Goal: Navigation & Orientation: Find specific page/section

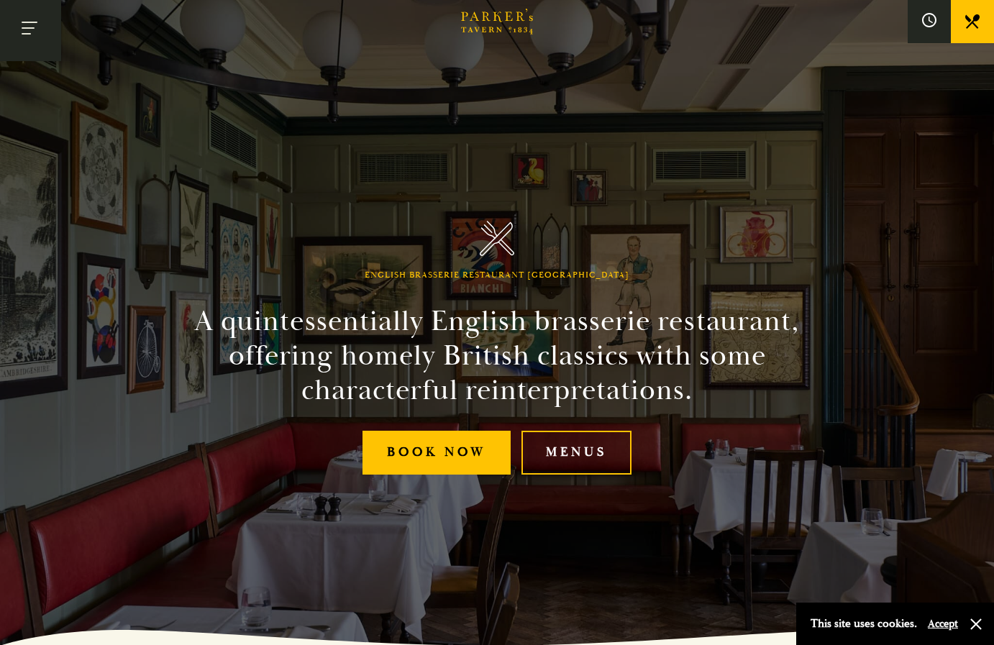
click at [24, 30] on button "Toggle navigation" at bounding box center [30, 30] width 61 height 61
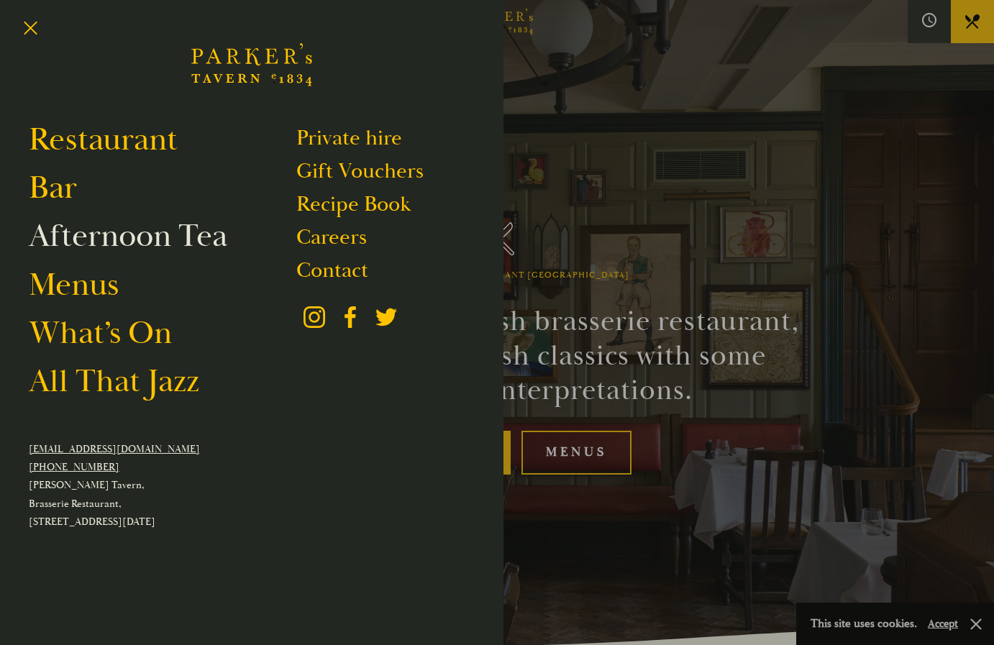
click at [93, 244] on link "Afternoon Tea" at bounding box center [128, 236] width 198 height 40
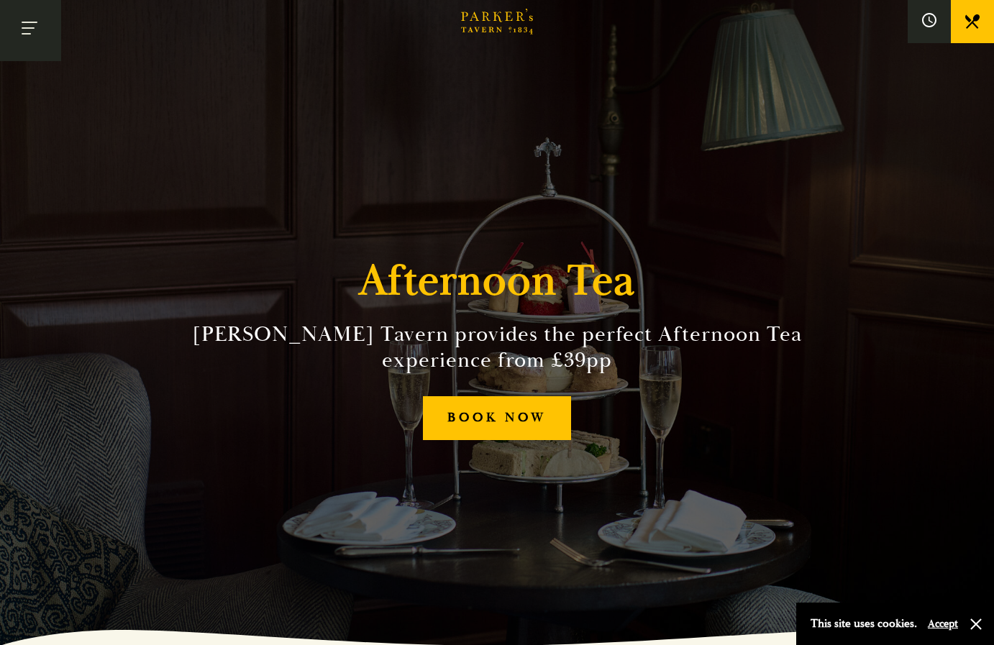
click at [36, 34] on button "Toggle navigation" at bounding box center [30, 30] width 61 height 61
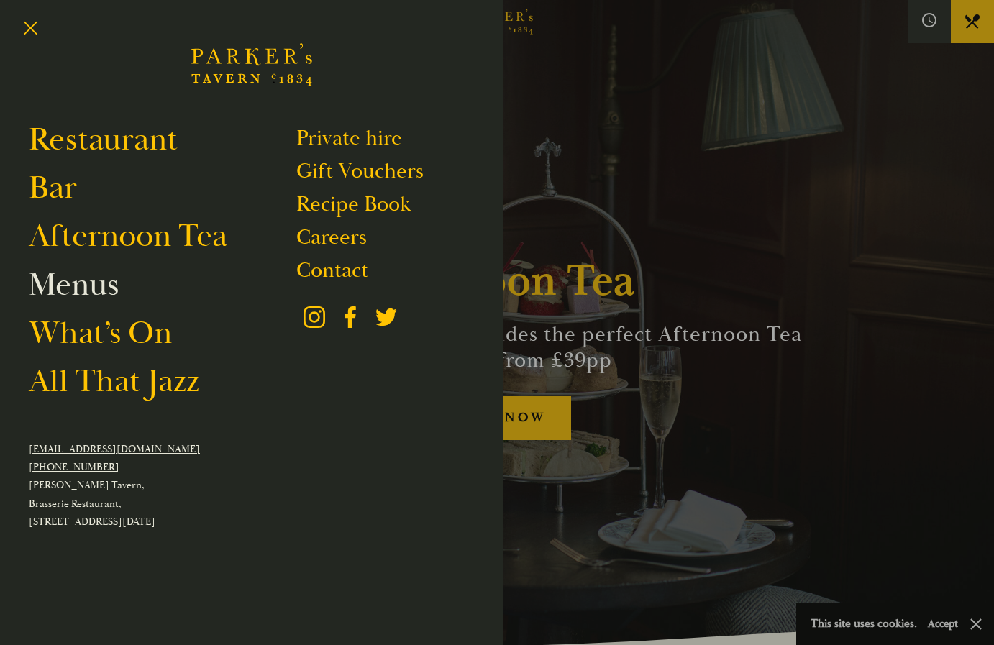
click at [101, 283] on link "Menus" at bounding box center [74, 285] width 90 height 40
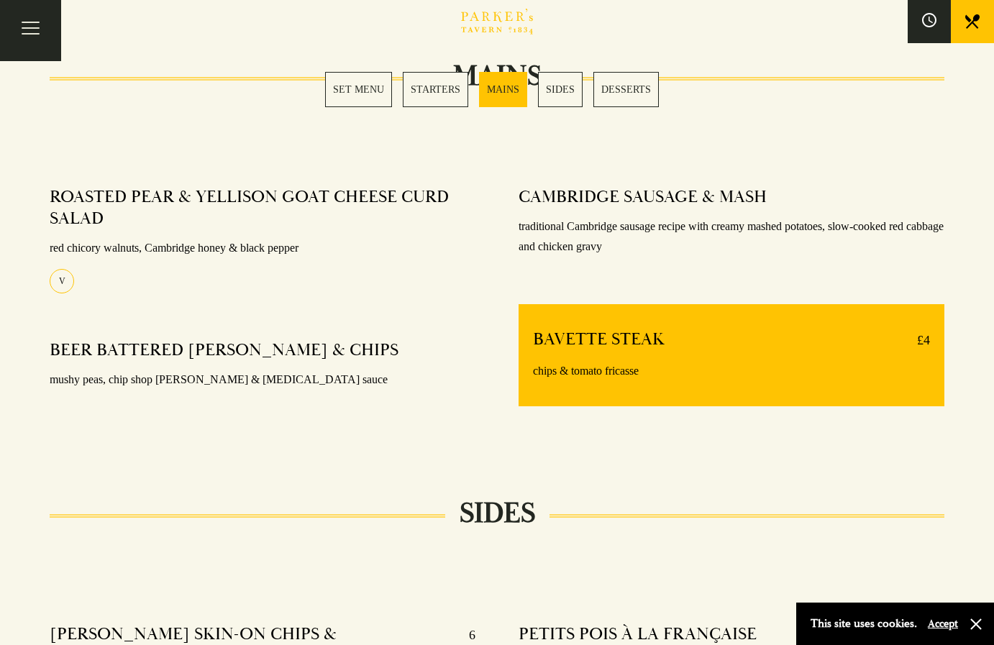
scroll to position [1048, 0]
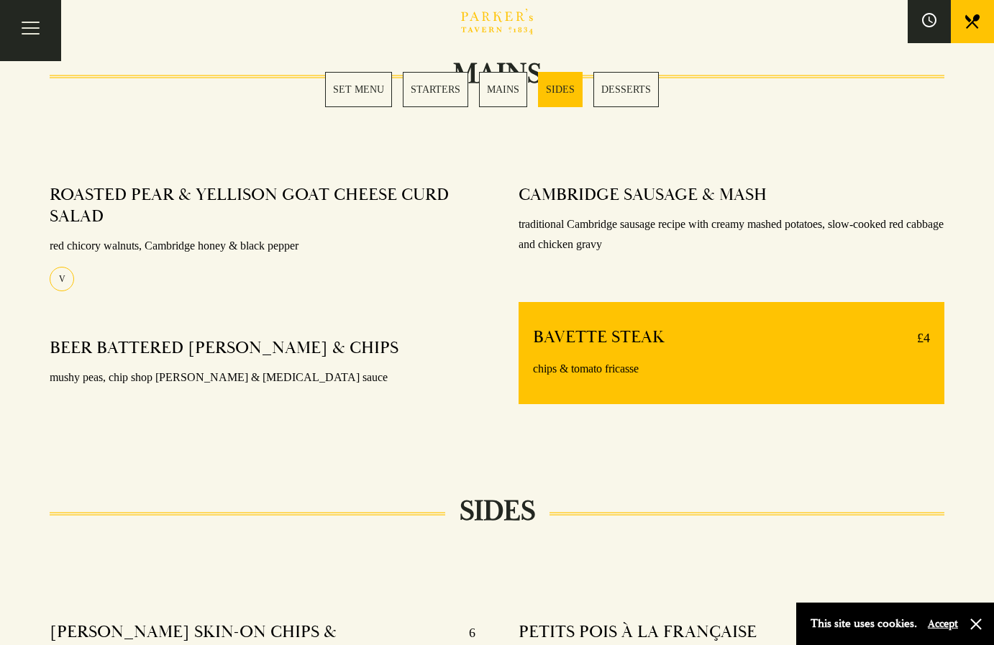
click at [434, 479] on section "Set Menu Served from [DATE] to [DATE], 12:30-6pm. 2 COURSES £21 / 3 COURSES £27…" at bounding box center [497, 299] width 994 height 1616
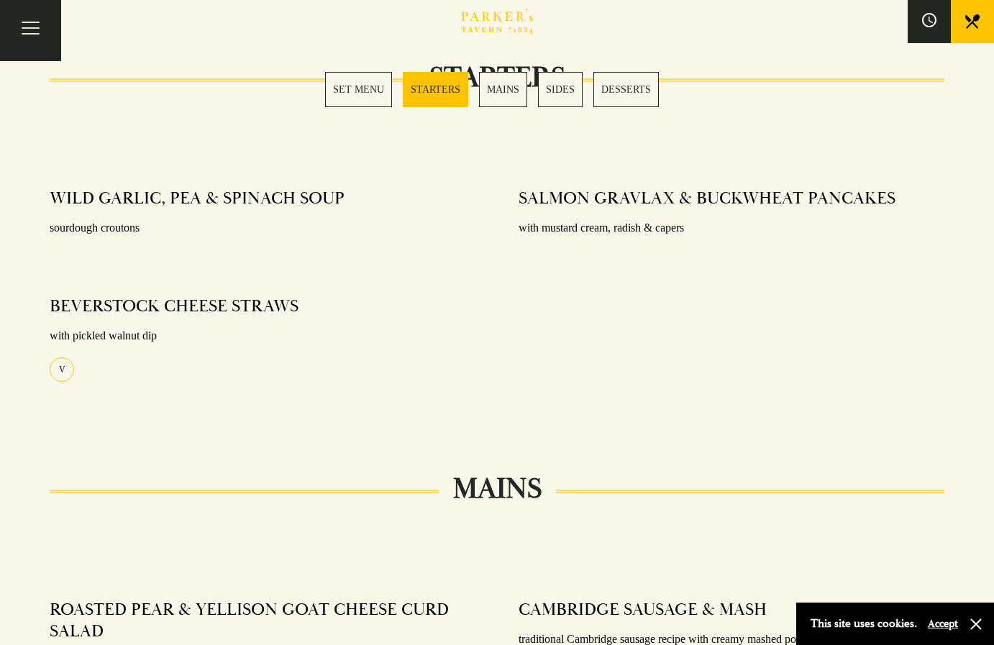
scroll to position [0, 0]
